Goal: Task Accomplishment & Management: Complete application form

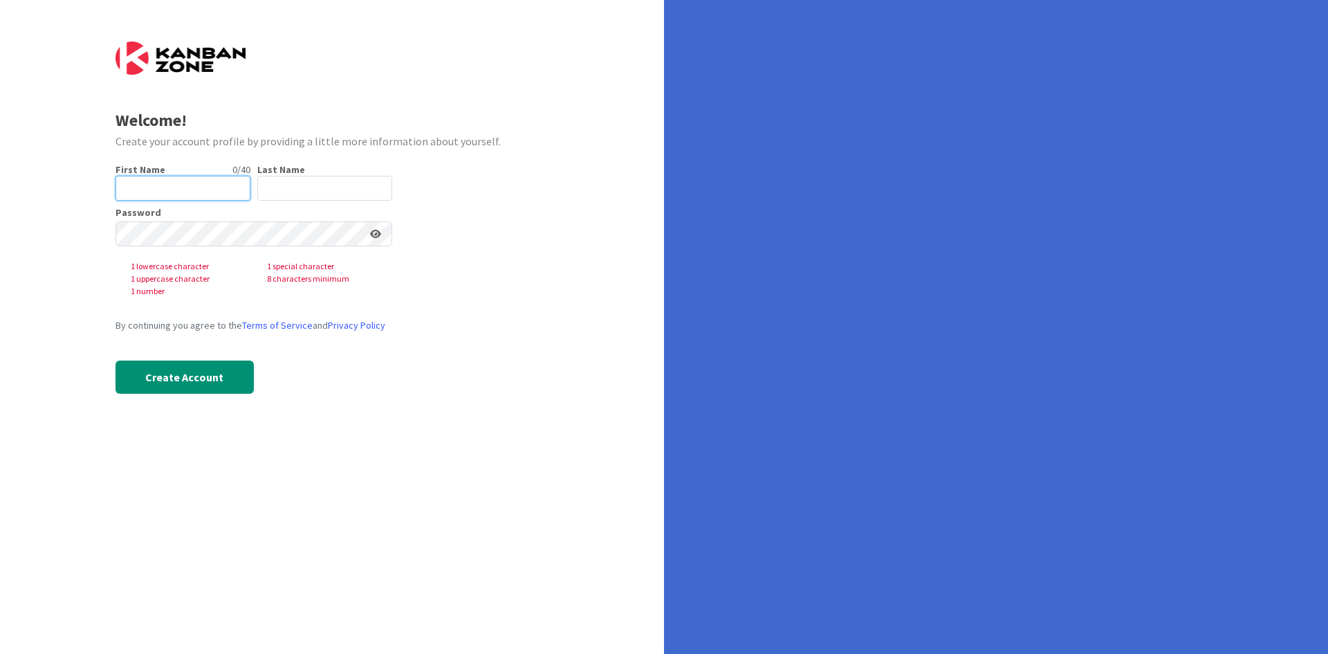
click at [193, 189] on input "text" at bounding box center [183, 188] width 135 height 25
type input "[PERSON_NAME]"
click at [279, 190] on input "text" at bounding box center [324, 188] width 135 height 25
type input "[PERSON_NAME]"
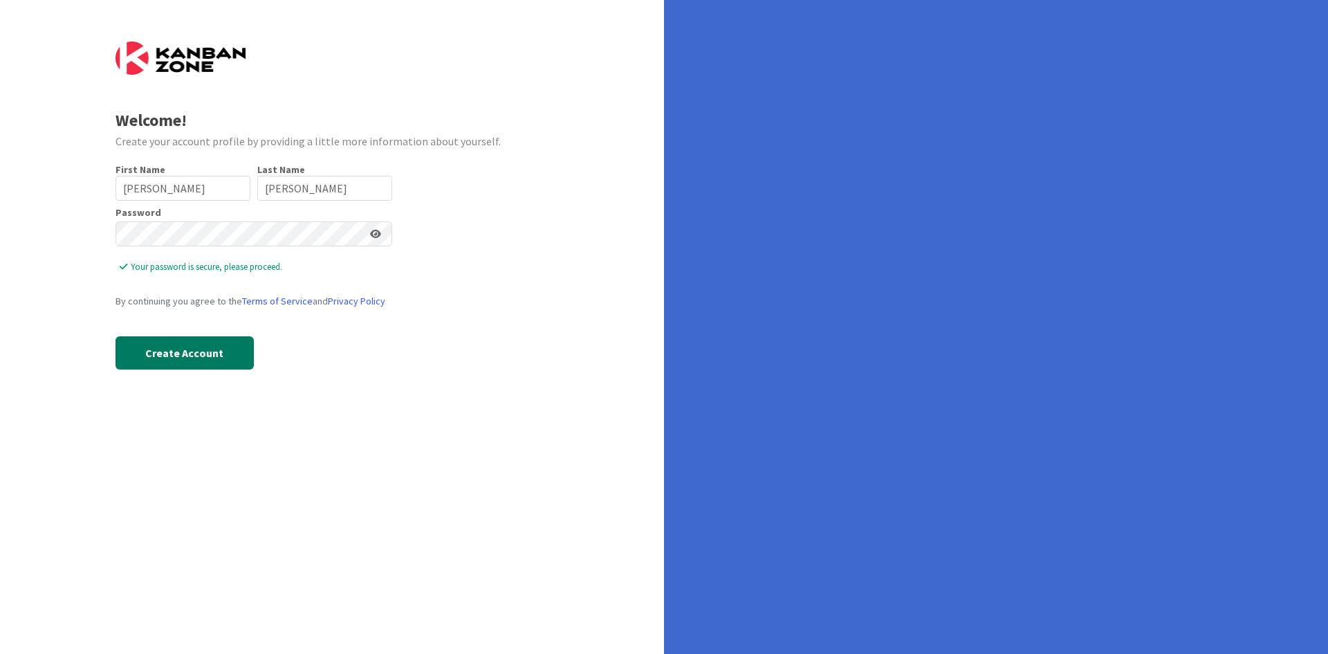
click at [176, 358] on button "Create Account" at bounding box center [185, 352] width 138 height 33
